Goal: Task Accomplishment & Management: Manage account settings

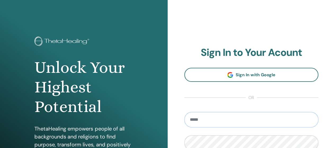
click at [278, 116] on input "email" at bounding box center [252, 119] width 134 height 15
type input "**********"
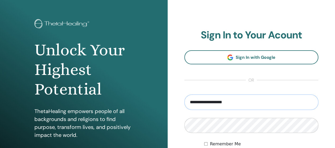
scroll to position [69, 0]
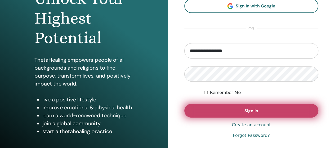
click at [242, 111] on button "Sign In" at bounding box center [252, 111] width 134 height 14
